Goal: Transaction & Acquisition: Book appointment/travel/reservation

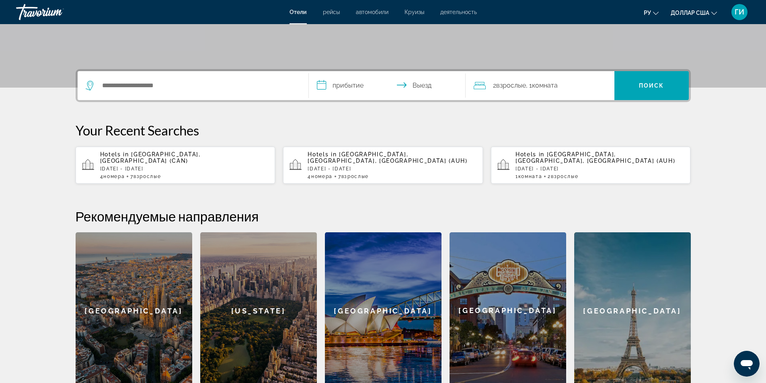
scroll to position [161, 0]
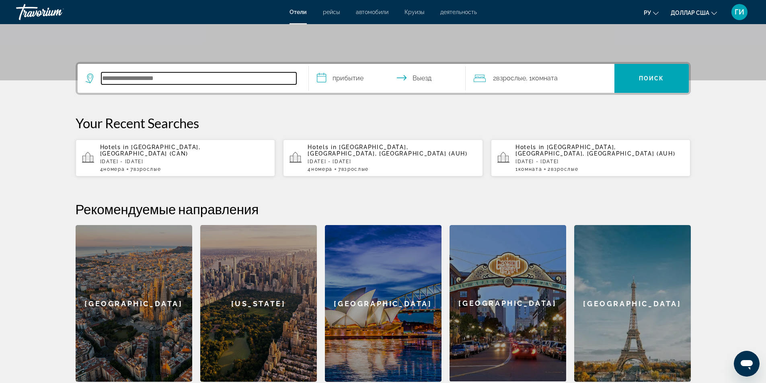
click at [182, 78] on input "Поиск отеля" at bounding box center [198, 78] width 195 height 12
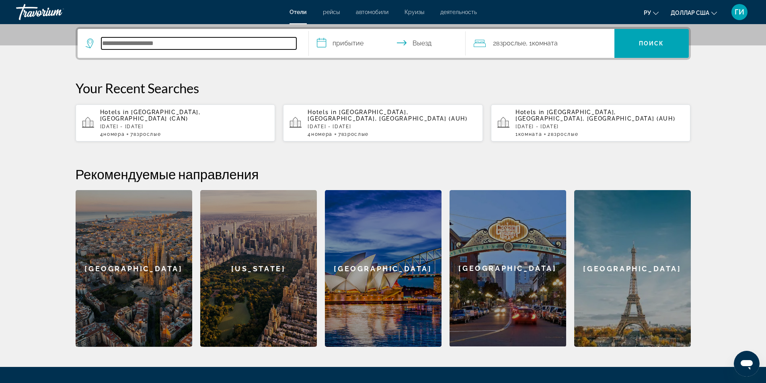
scroll to position [197, 0]
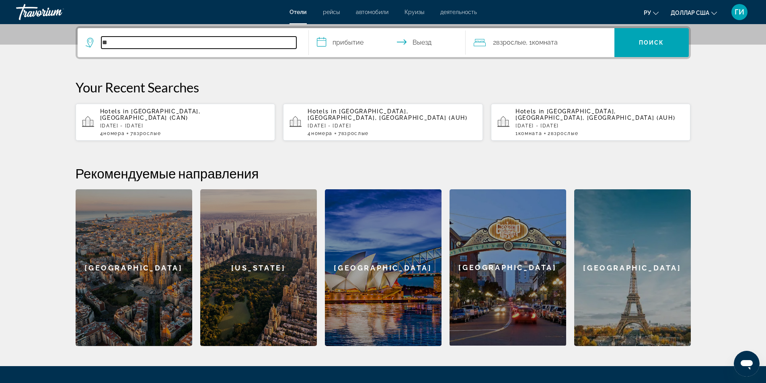
type input "*"
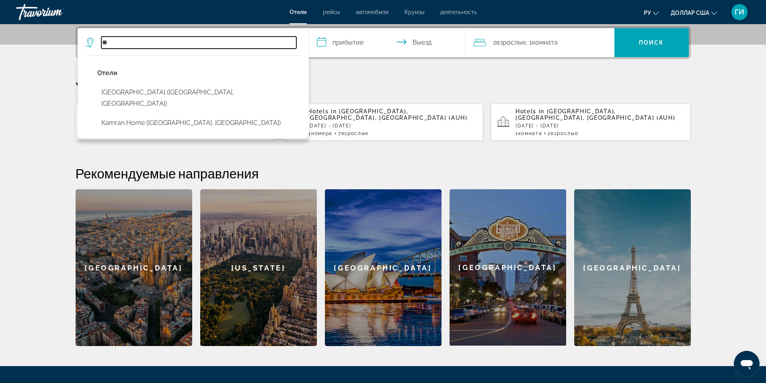
type input "*"
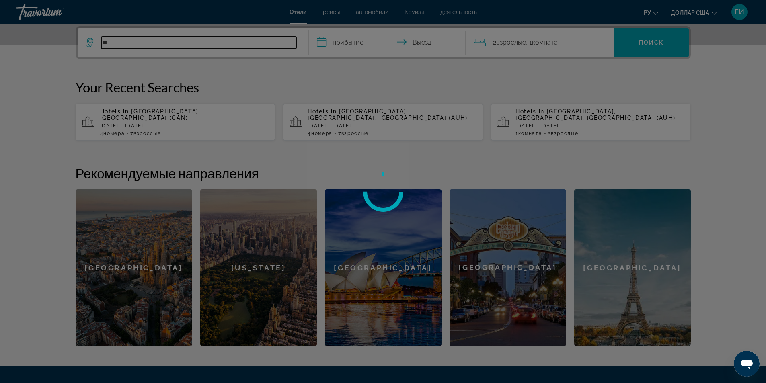
type input "*"
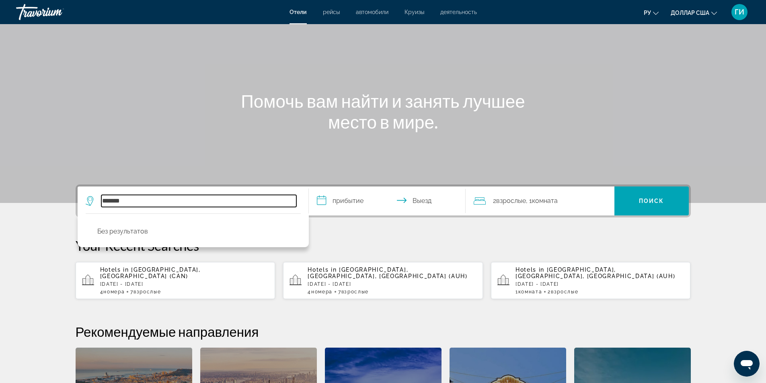
scroll to position [37, 0]
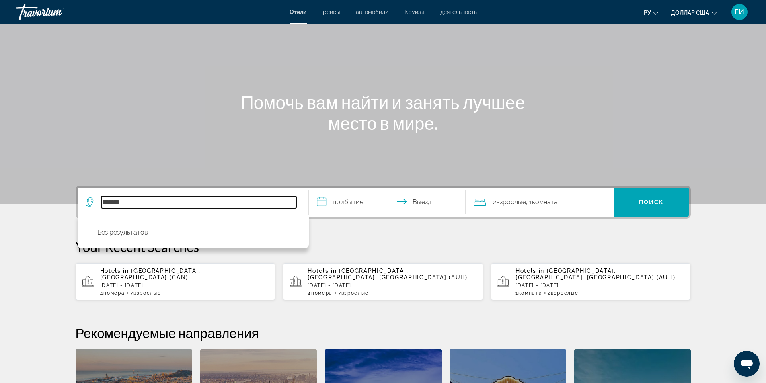
click at [183, 203] on input "*******" at bounding box center [198, 202] width 195 height 12
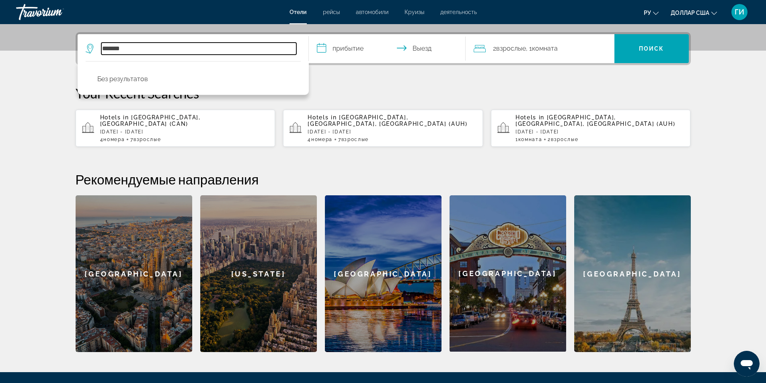
scroll to position [197, 0]
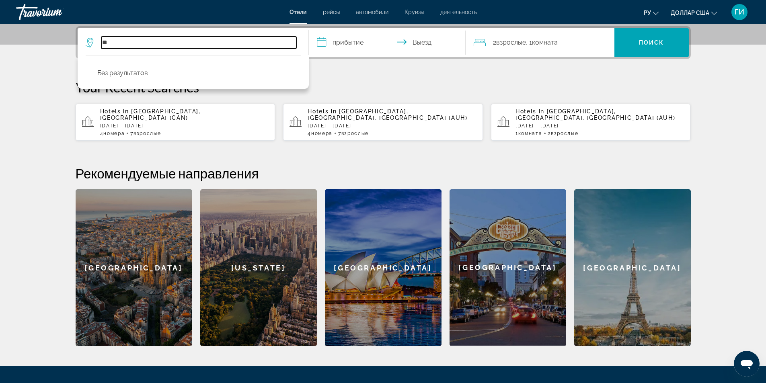
type input "*"
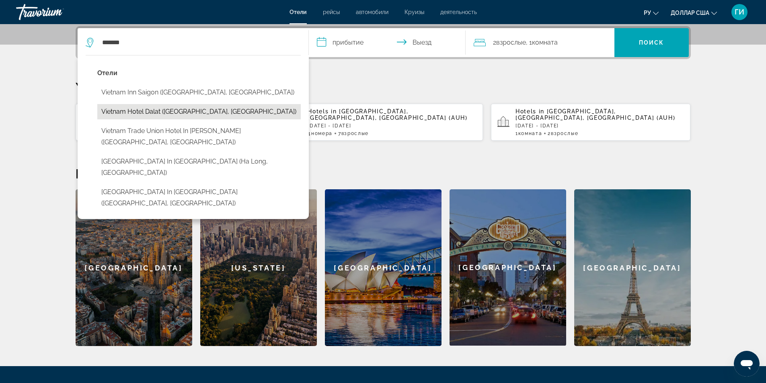
click at [138, 112] on button "Vietnam Hotel Dalat ([GEOGRAPHIC_DATA], [GEOGRAPHIC_DATA])" at bounding box center [199, 111] width 204 height 15
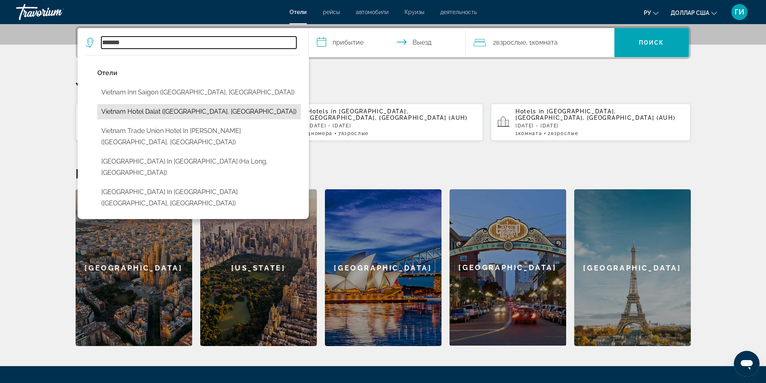
type input "**********"
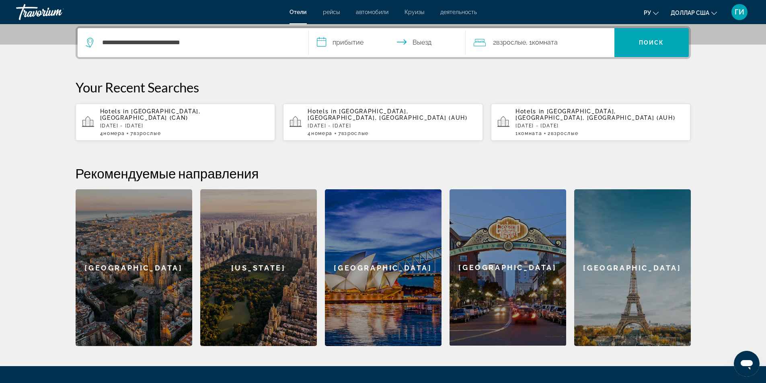
click at [347, 42] on input "**********" at bounding box center [389, 43] width 160 height 31
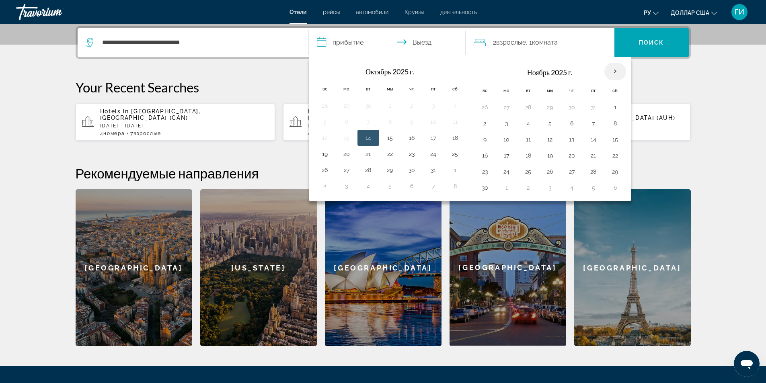
click at [617, 74] on th "В следующем месяце" at bounding box center [616, 72] width 22 height 18
click at [613, 68] on th "В следующем месяце" at bounding box center [616, 72] width 22 height 18
click at [486, 125] on button "2" at bounding box center [485, 123] width 13 height 11
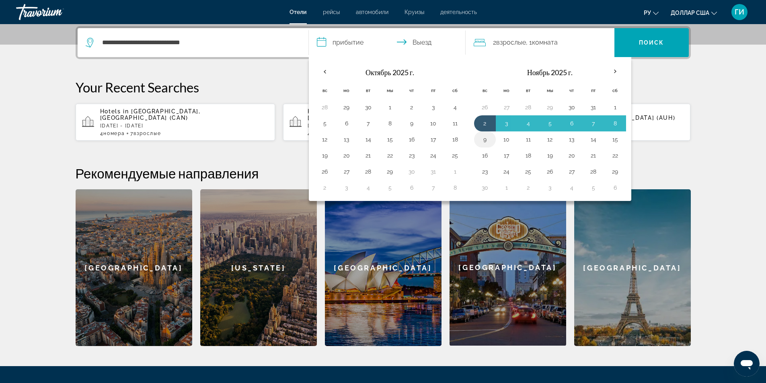
click at [486, 140] on button "9" at bounding box center [485, 139] width 13 height 11
type input "**********"
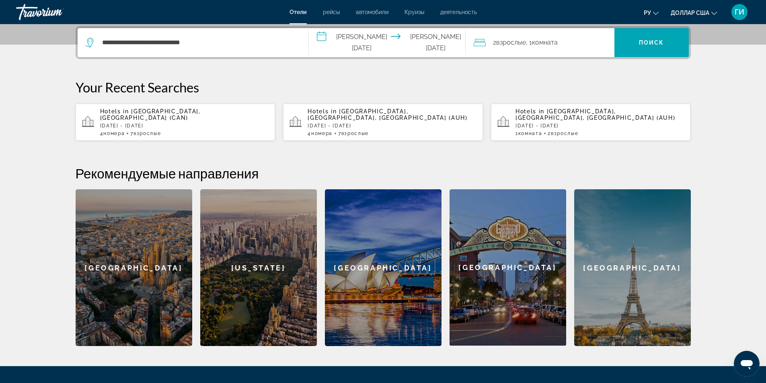
click at [496, 42] on font "2" at bounding box center [494, 43] width 3 height 8
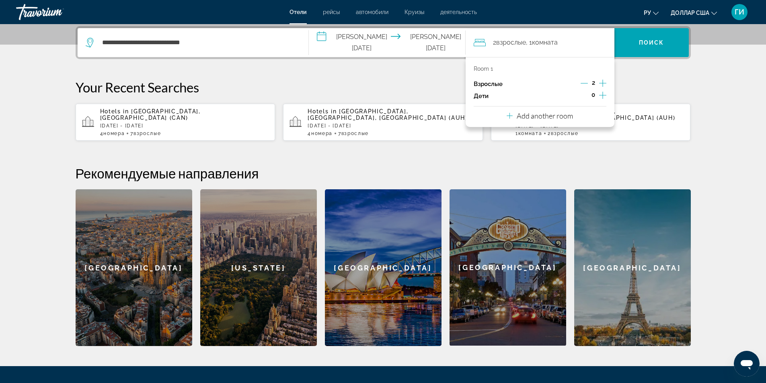
click at [603, 82] on icon "Increment adults" at bounding box center [602, 83] width 7 height 7
click at [601, 95] on icon "Increment children" at bounding box center [602, 96] width 7 height 10
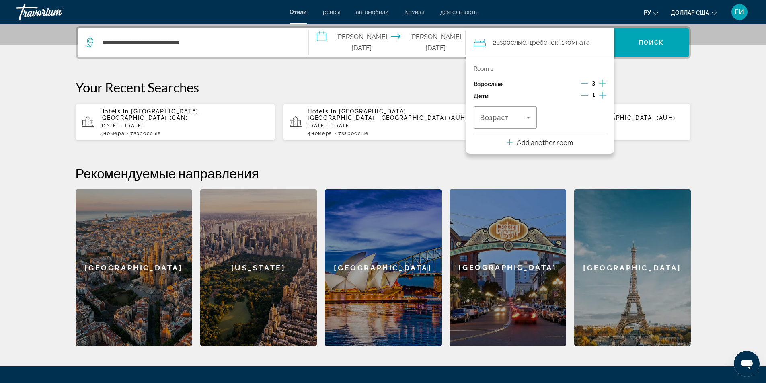
click at [601, 95] on icon "Increment children" at bounding box center [602, 96] width 7 height 10
click at [527, 116] on icon "Travelers: 3 adults, 2 children" at bounding box center [529, 118] width 10 height 10
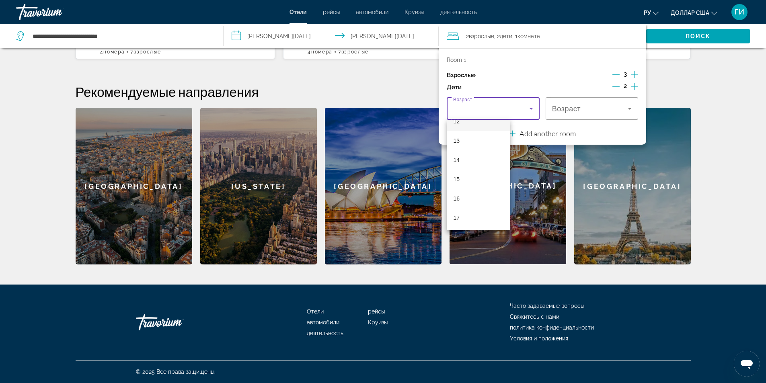
scroll to position [243, 0]
click at [486, 177] on mat-option "15" at bounding box center [479, 178] width 64 height 19
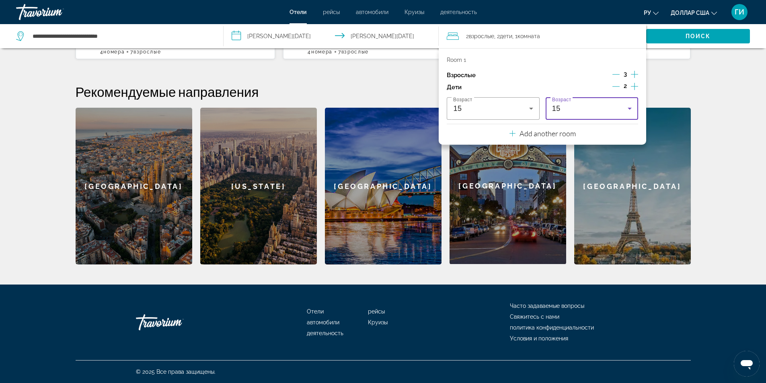
click at [587, 110] on div "15" at bounding box center [590, 109] width 76 height 10
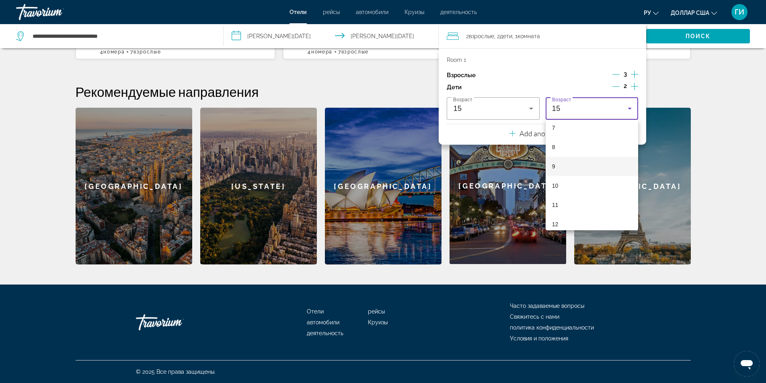
scroll to position [121, 0]
click at [554, 149] on font "7" at bounding box center [553, 147] width 3 height 6
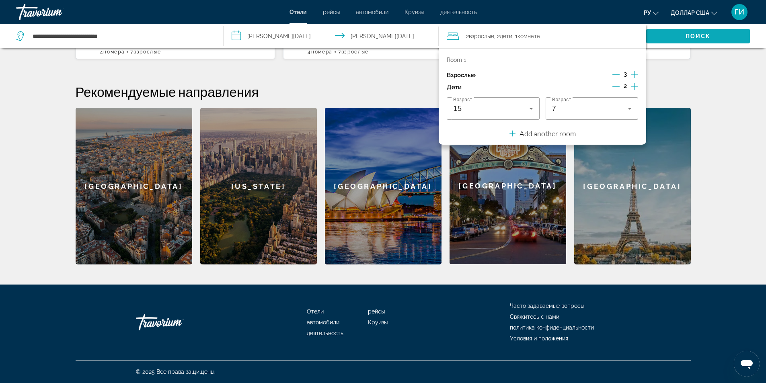
click at [678, 35] on span "Поиск" at bounding box center [698, 36] width 104 height 19
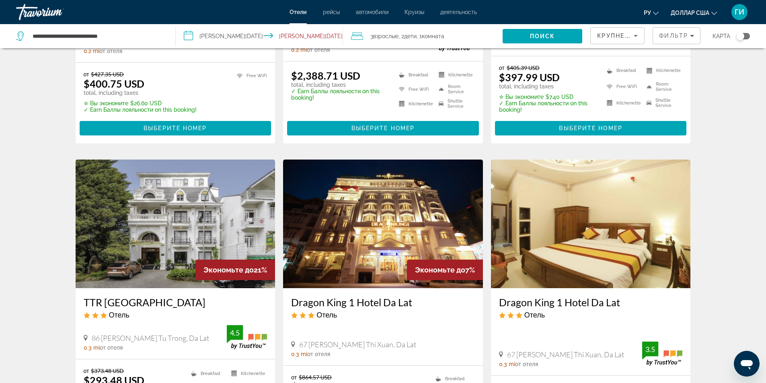
scroll to position [778, 0]
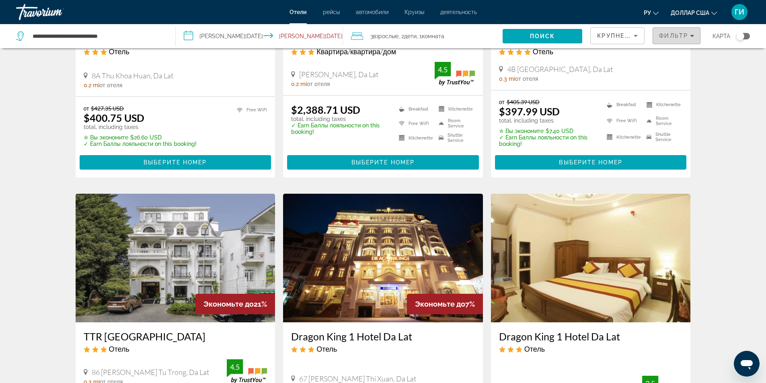
click at [671, 36] on span "Фильтр" at bounding box center [673, 36] width 29 height 6
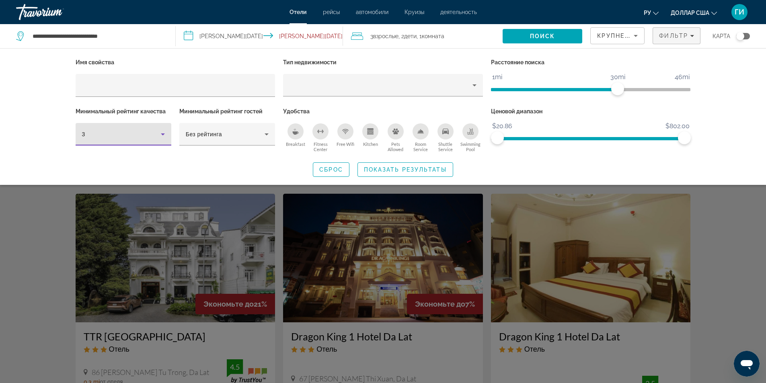
click at [163, 137] on icon "Hotel Filters" at bounding box center [163, 135] width 10 height 10
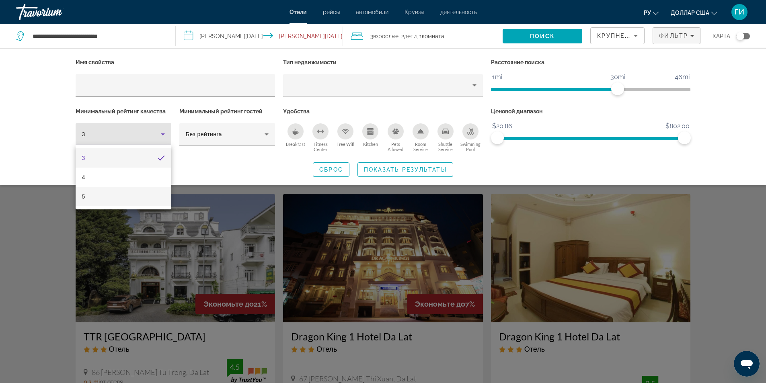
click at [134, 196] on mat-option "5" at bounding box center [124, 196] width 96 height 19
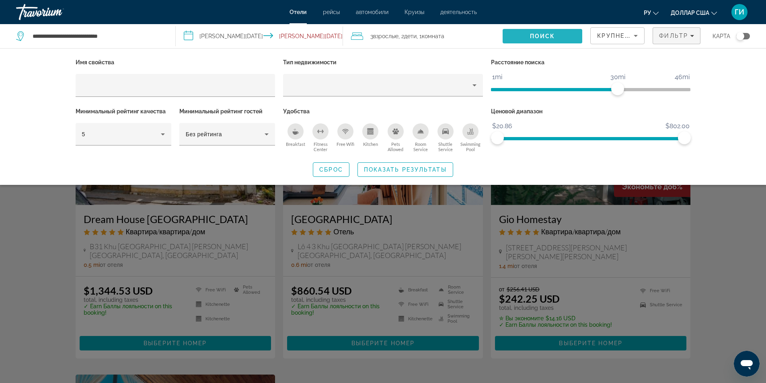
click at [525, 35] on span "Search" at bounding box center [543, 36] width 80 height 19
click at [297, 130] on icon "Breakfast" at bounding box center [295, 131] width 6 height 6
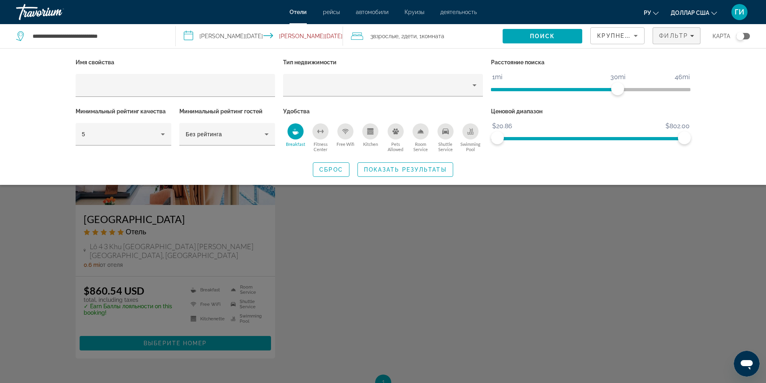
click at [413, 133] on div "Room Service" at bounding box center [421, 131] width 16 height 16
click at [471, 134] on icon "Swimming Pool" at bounding box center [470, 134] width 6 height 2
click at [422, 170] on span "Показать результаты" at bounding box center [405, 170] width 83 height 6
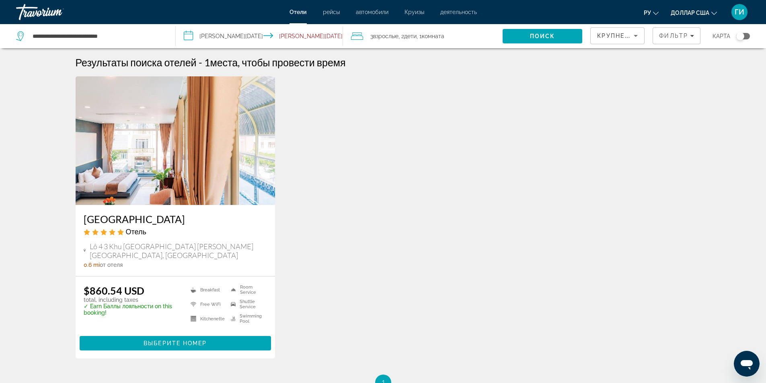
click at [173, 219] on h3 "[GEOGRAPHIC_DATA]" at bounding box center [176, 219] width 184 height 12
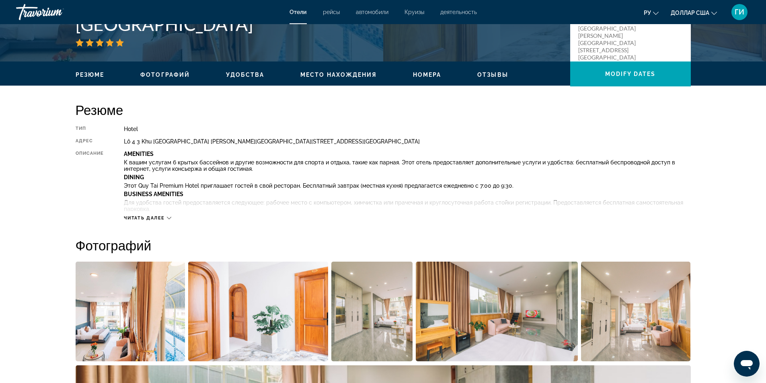
scroll to position [241, 0]
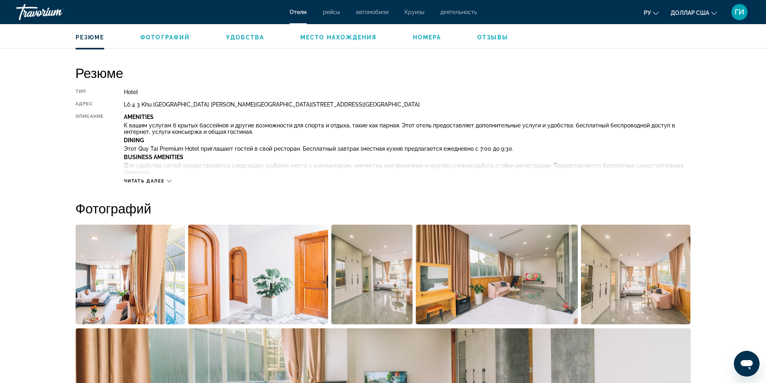
click at [157, 179] on span "Читать далее" at bounding box center [144, 181] width 41 height 5
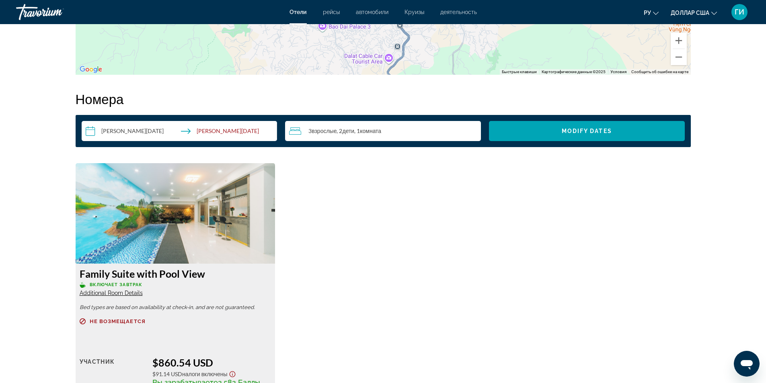
scroll to position [1207, 0]
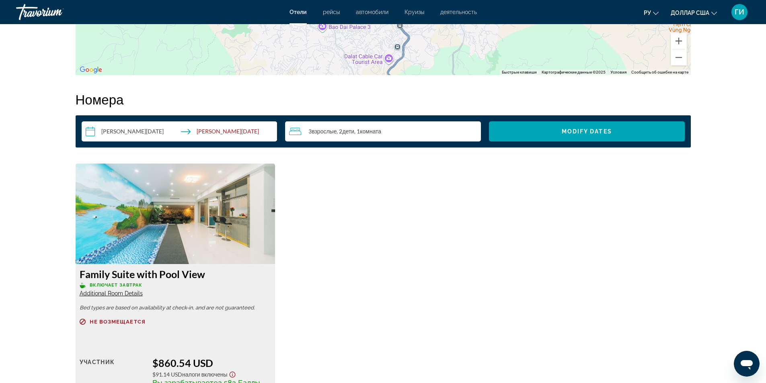
click at [124, 294] on span "Additional Room Details" at bounding box center [111, 293] width 63 height 6
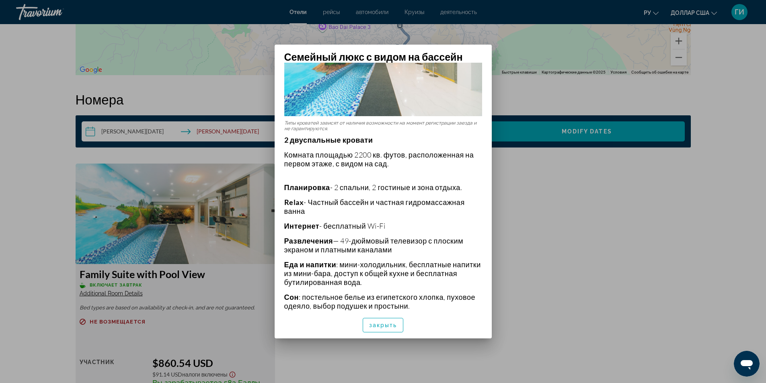
scroll to position [81, 0]
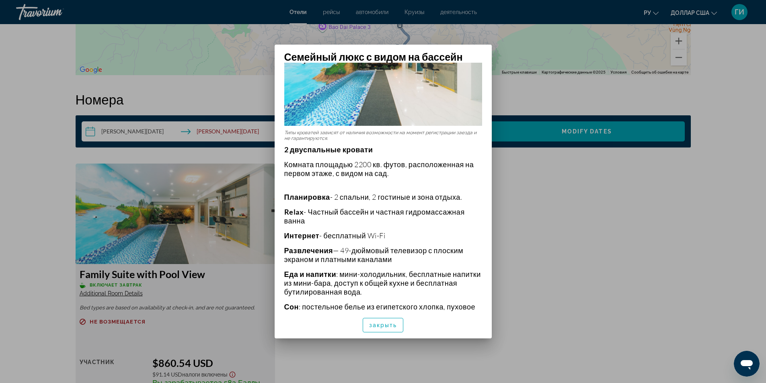
click at [534, 255] on div at bounding box center [383, 191] width 766 height 383
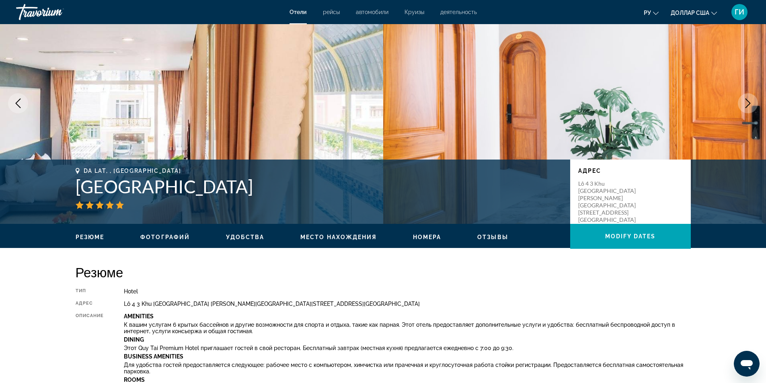
scroll to position [15, 0]
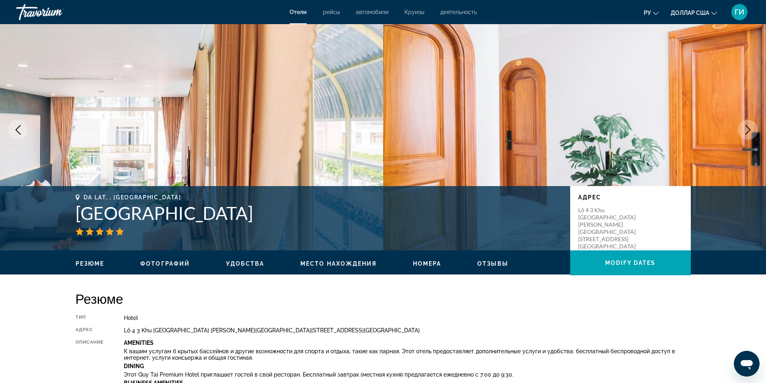
click at [746, 134] on icon "Next image" at bounding box center [748, 130] width 10 height 10
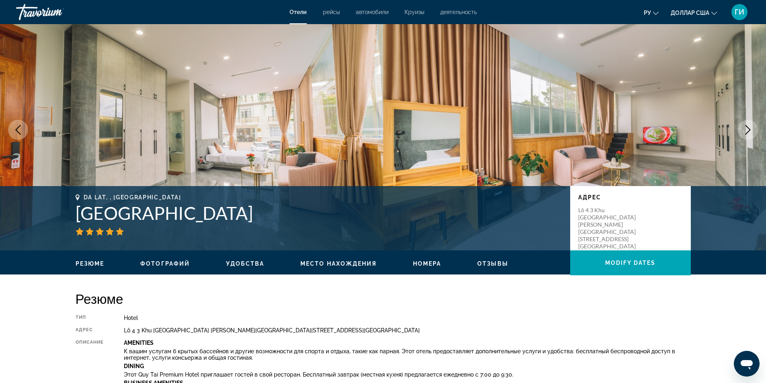
click at [671, 129] on img "Основное содержание" at bounding box center [574, 129] width 383 height 241
click at [393, 91] on img "Основное содержание" at bounding box center [574, 129] width 383 height 241
click at [182, 262] on span "Фотографий" at bounding box center [164, 264] width 49 height 6
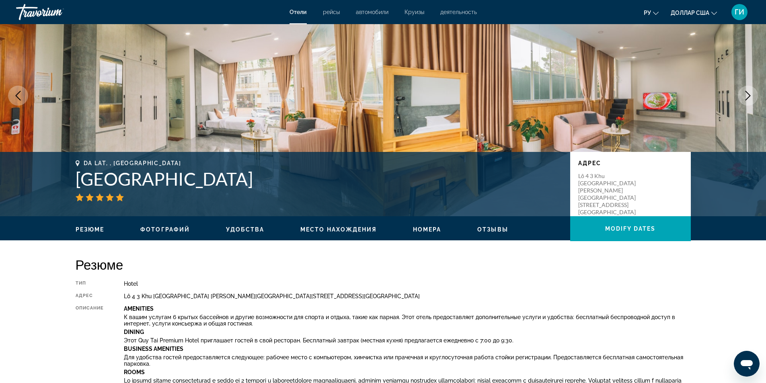
scroll to position [0, 0]
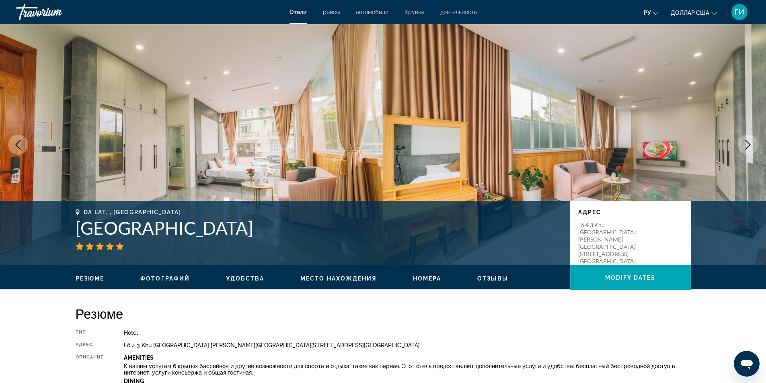
click at [744, 144] on icon "Next image" at bounding box center [748, 145] width 10 height 10
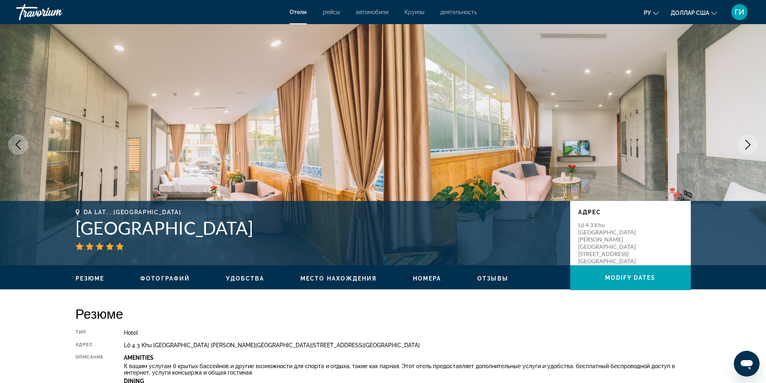
click at [744, 144] on icon "Next image" at bounding box center [748, 145] width 10 height 10
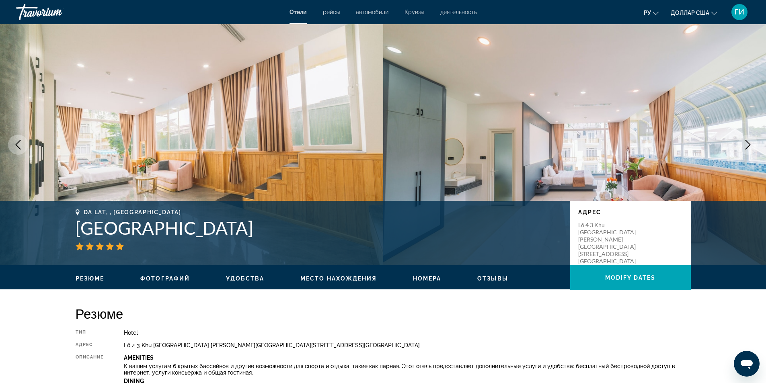
click at [744, 144] on icon "Next image" at bounding box center [748, 145] width 10 height 10
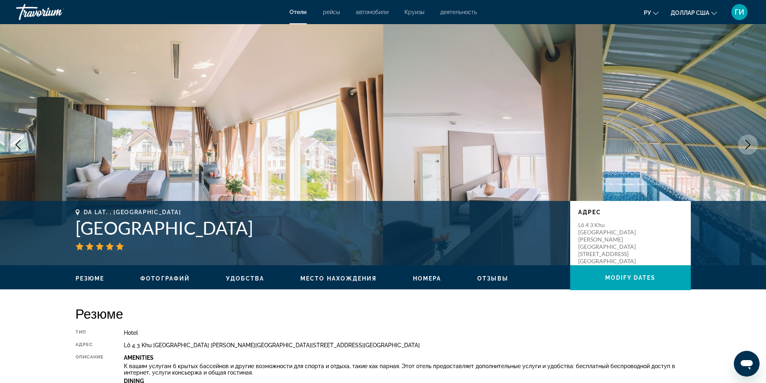
click at [744, 144] on icon "Next image" at bounding box center [748, 145] width 10 height 10
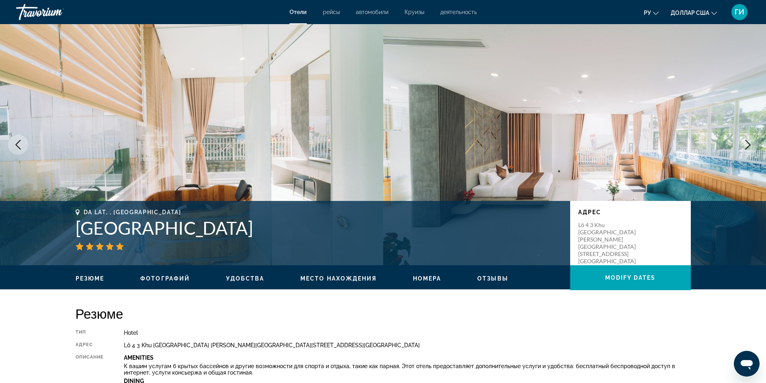
click at [744, 144] on icon "Next image" at bounding box center [748, 145] width 10 height 10
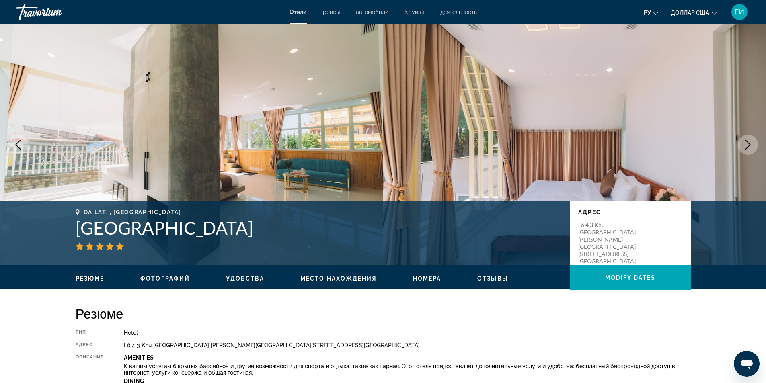
click at [743, 144] on icon "Next image" at bounding box center [748, 145] width 10 height 10
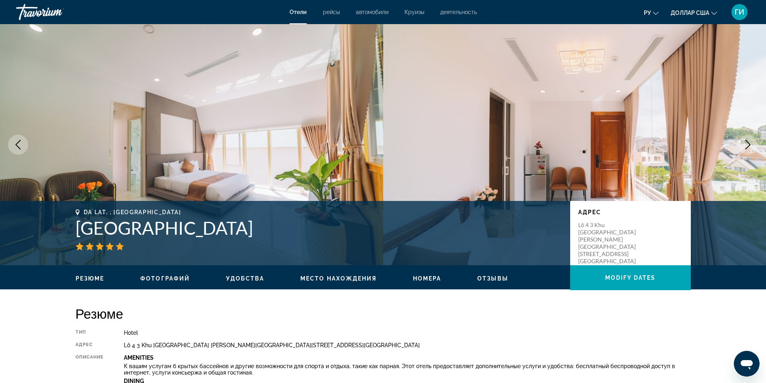
click at [743, 143] on button "Next image" at bounding box center [748, 145] width 20 height 20
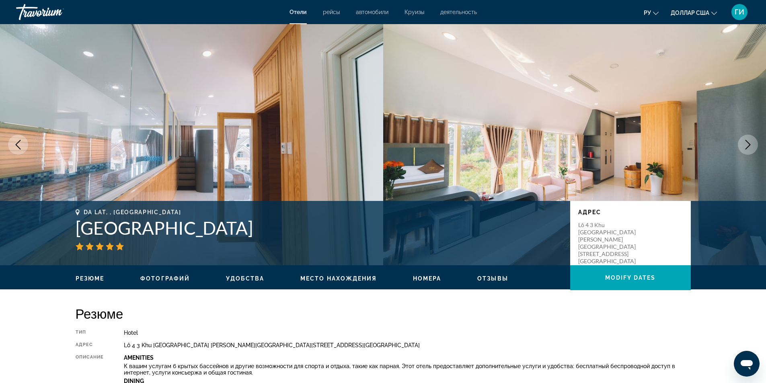
click at [742, 143] on button "Next image" at bounding box center [748, 145] width 20 height 20
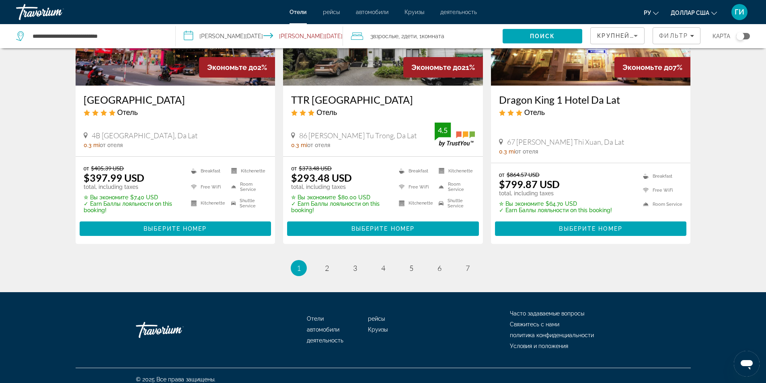
scroll to position [1019, 0]
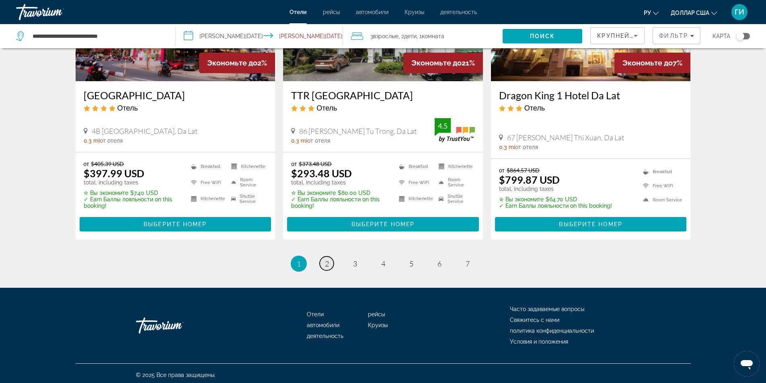
click at [327, 259] on span "2" at bounding box center [327, 263] width 4 height 9
